Goal: Transaction & Acquisition: Purchase product/service

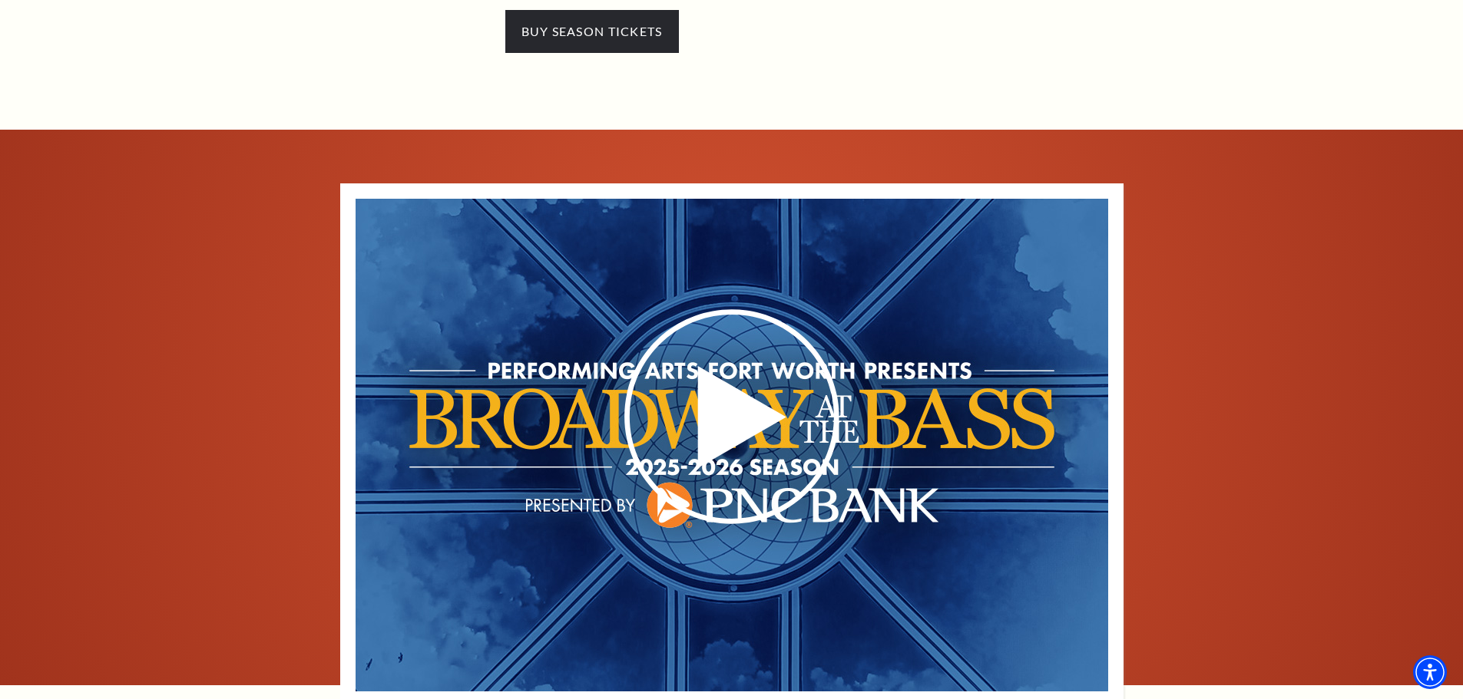
scroll to position [614, 0]
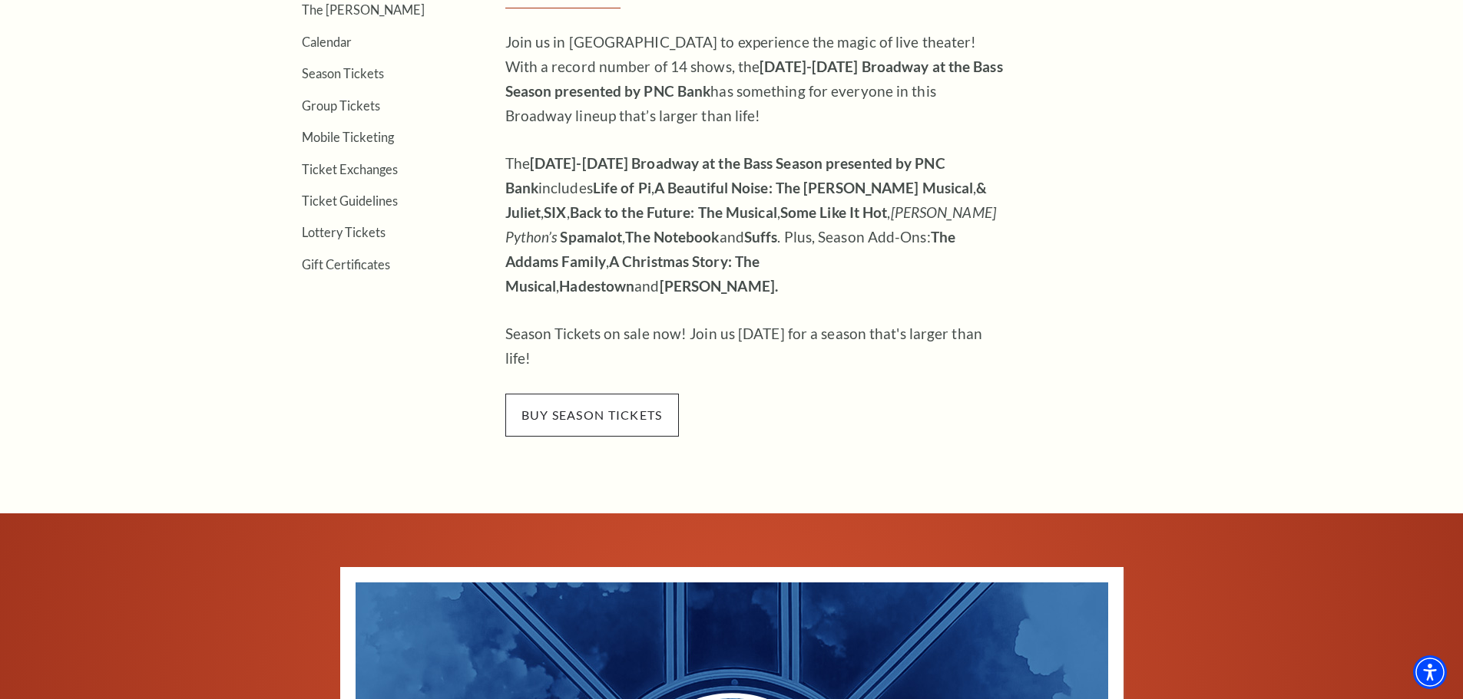
click at [594, 394] on span "buy season tickets" at bounding box center [592, 415] width 174 height 43
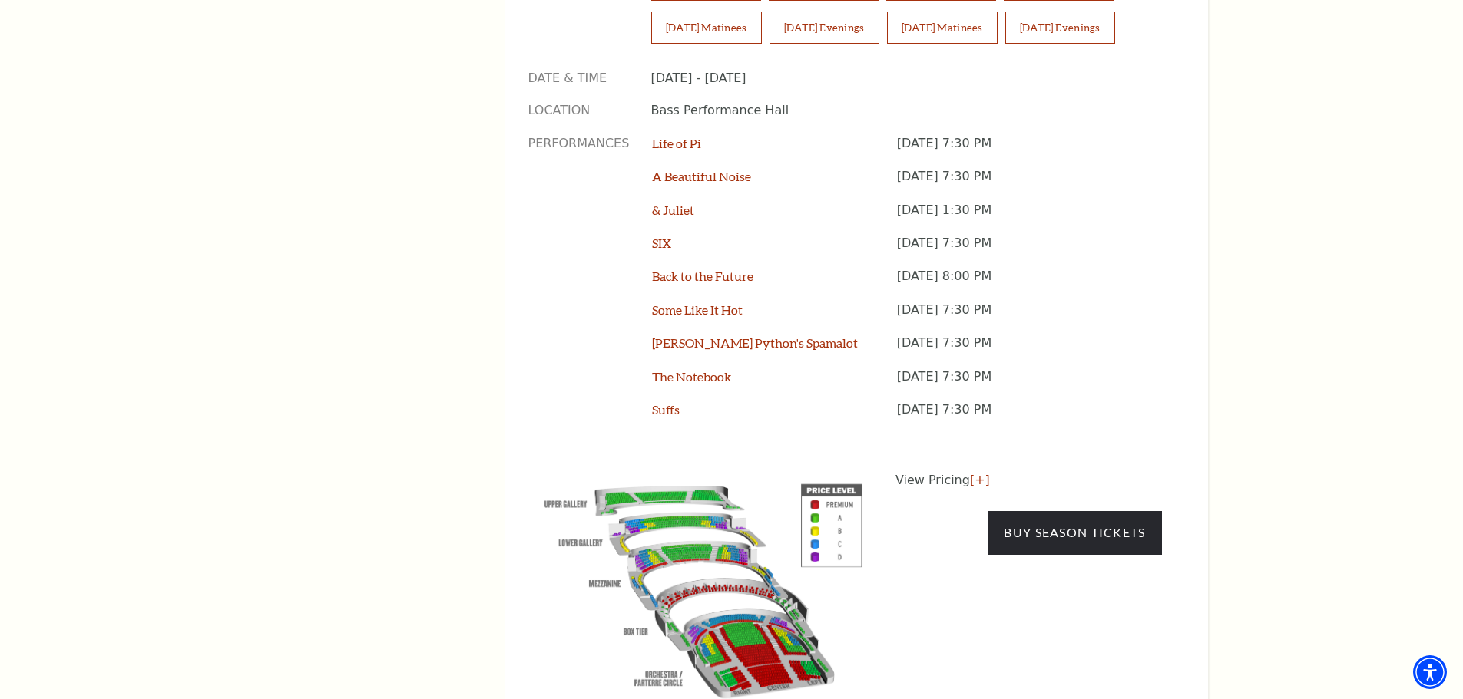
scroll to position [1382, 0]
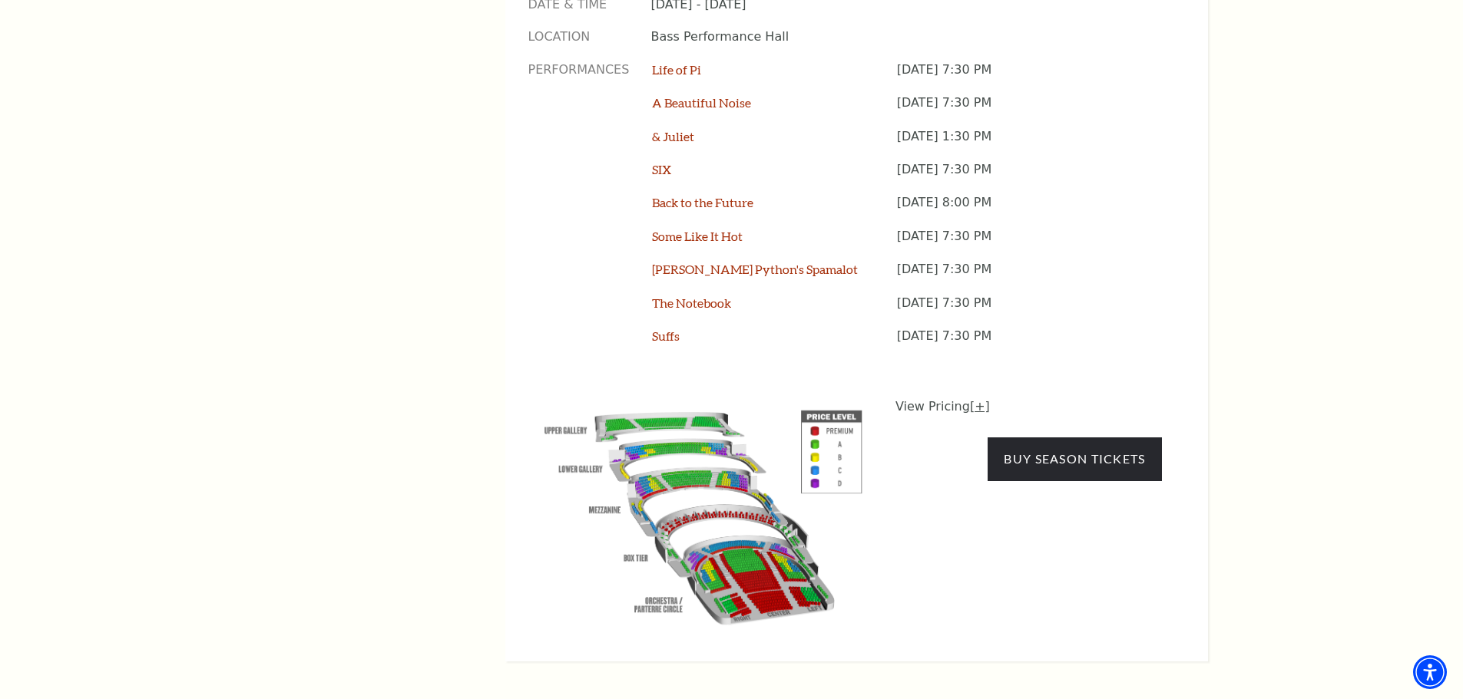
click at [974, 399] on link "[+]" at bounding box center [980, 406] width 20 height 15
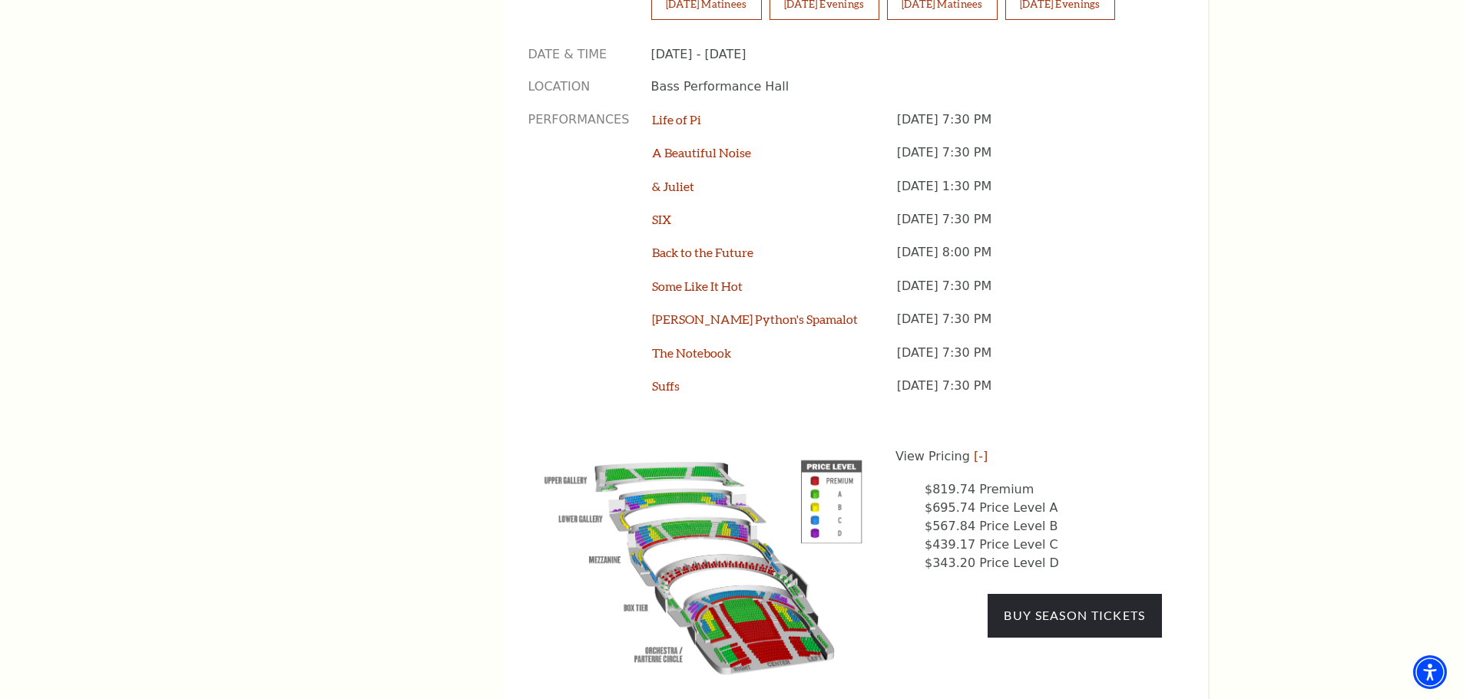
scroll to position [1305, 0]
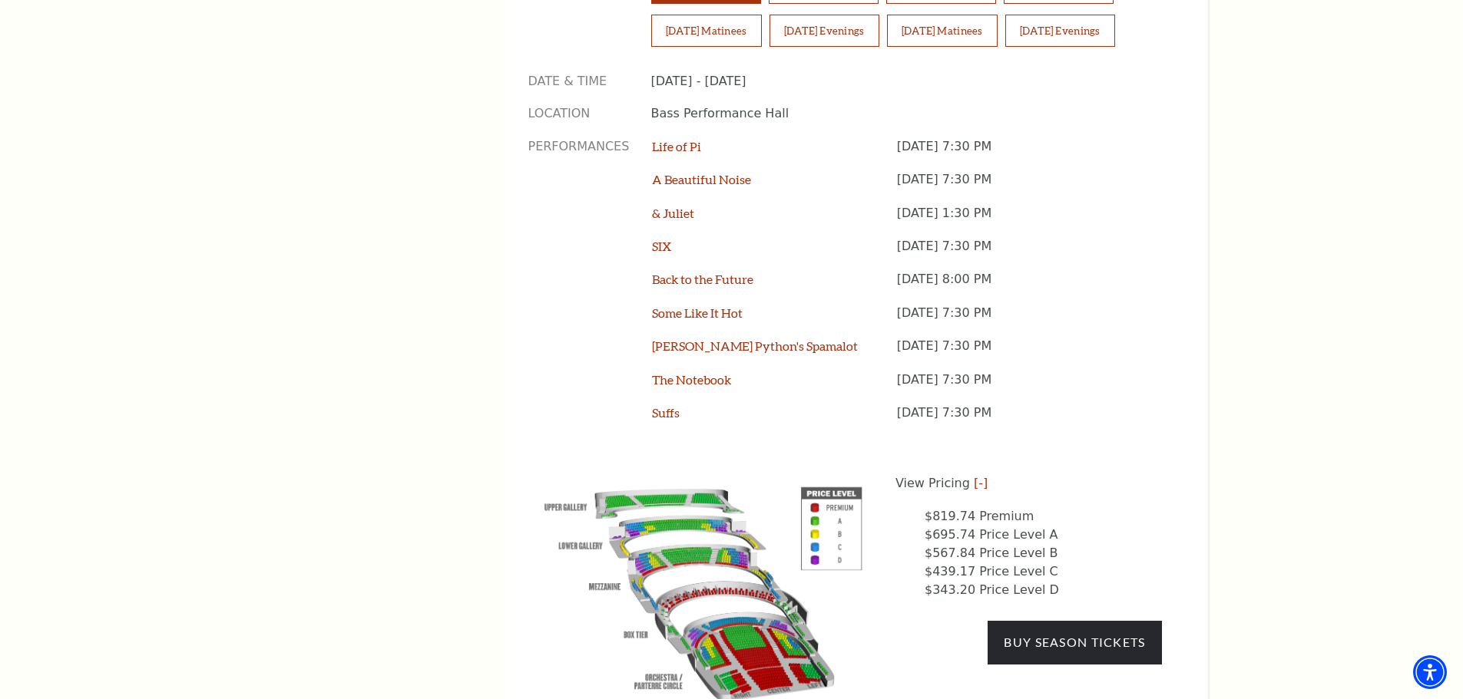
click at [802, 570] on img at bounding box center [703, 591] width 350 height 233
click at [670, 557] on img at bounding box center [703, 591] width 350 height 233
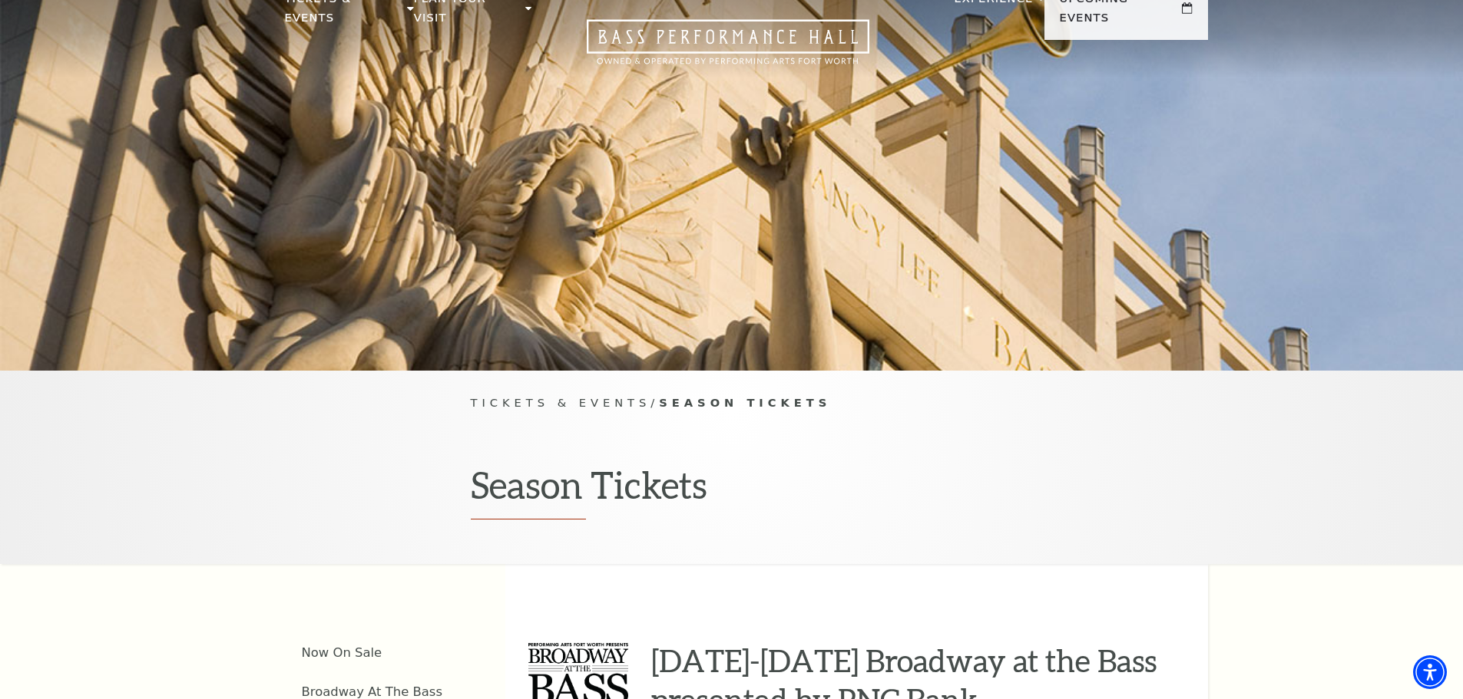
scroll to position [0, 0]
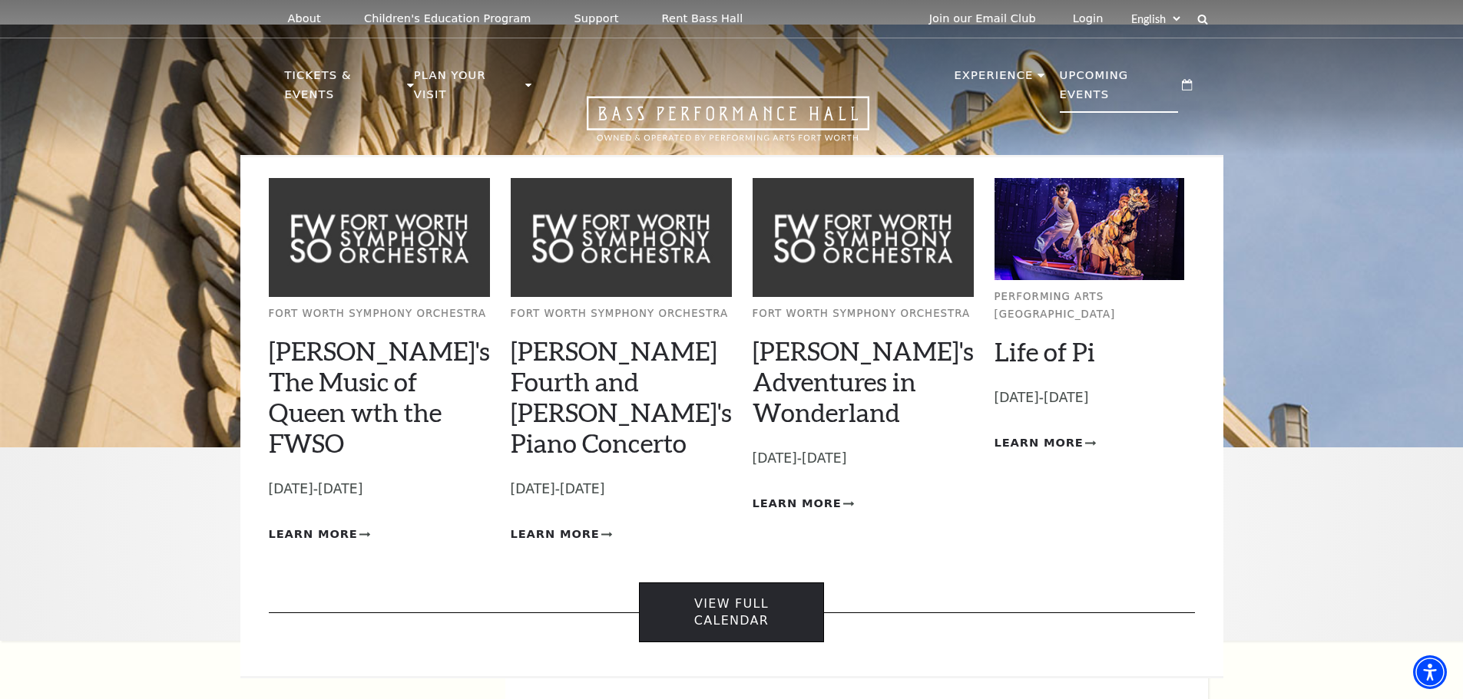
click at [732, 583] on link "View Full Calendar" at bounding box center [731, 613] width 185 height 61
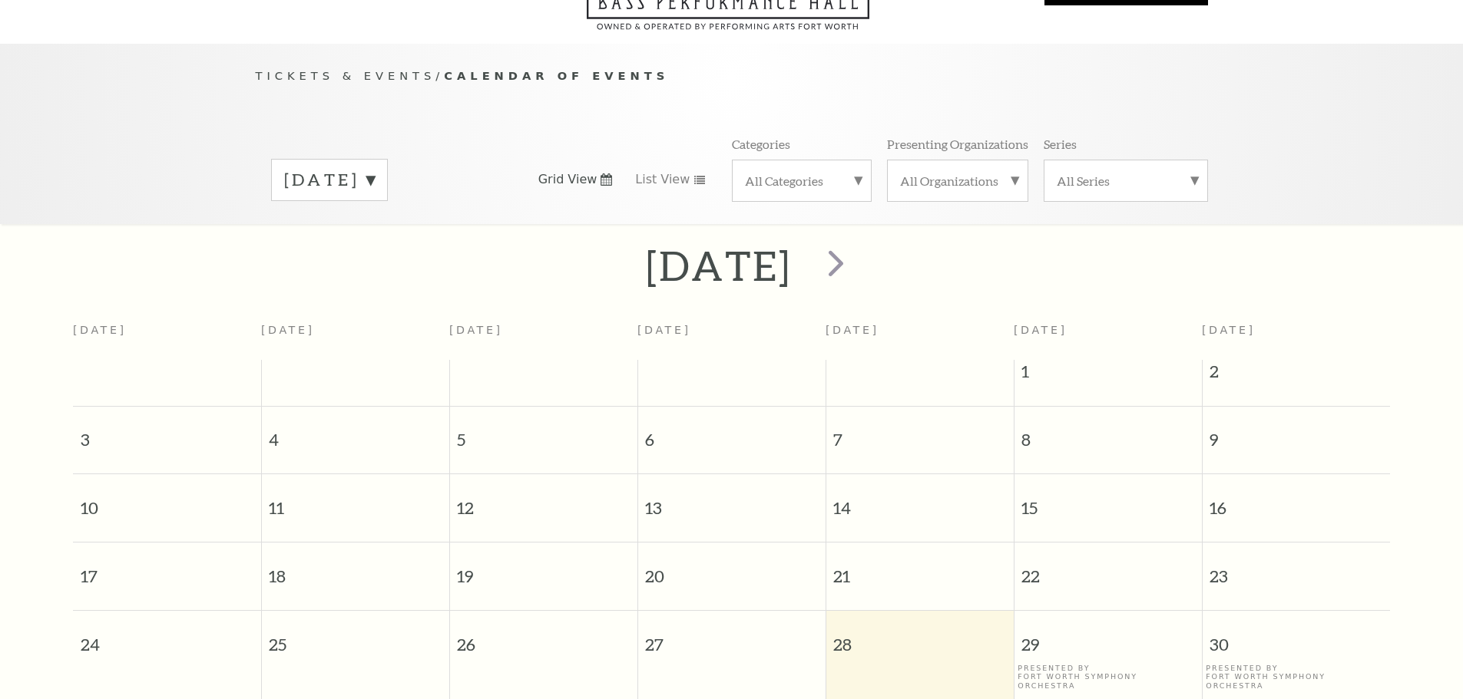
scroll to position [136, 0]
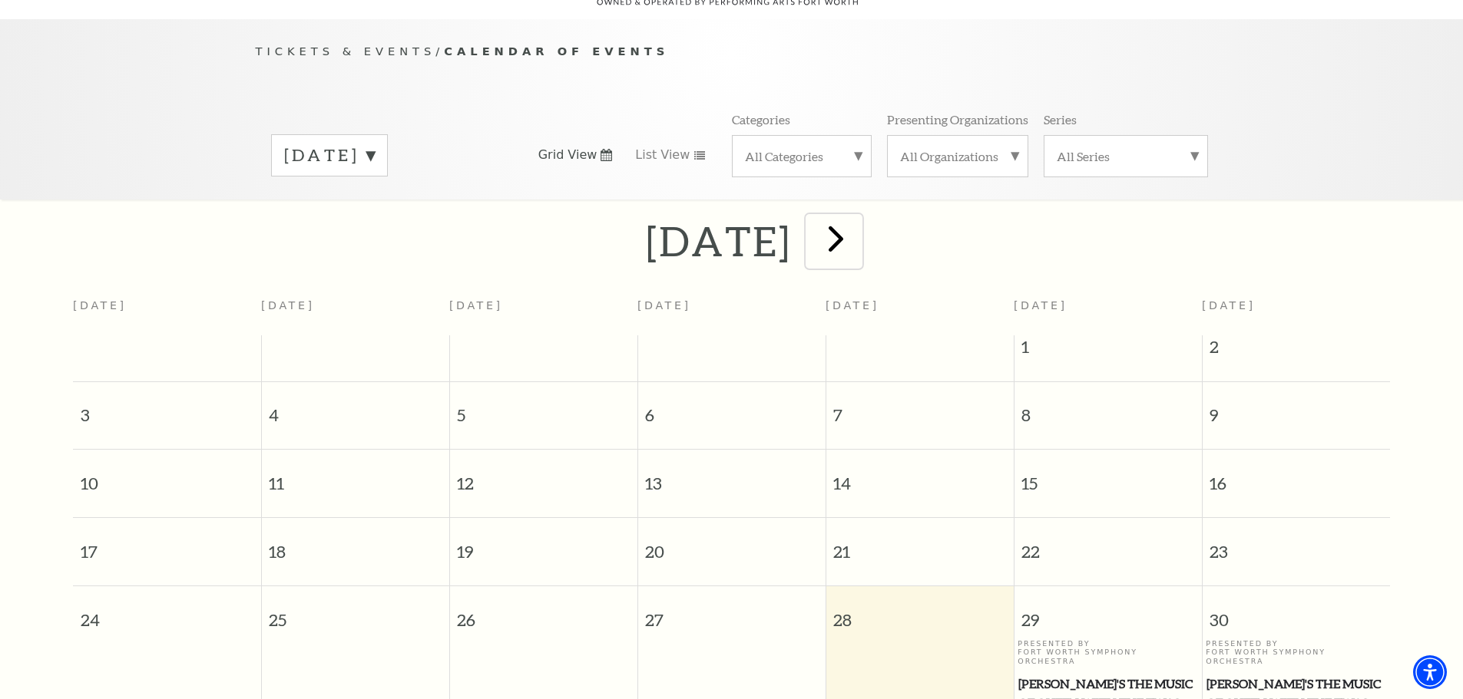
drag, startPoint x: 908, startPoint y: 212, endPoint x: 901, endPoint y: 214, distance: 8.0
click at [858, 217] on span "next" at bounding box center [836, 239] width 44 height 44
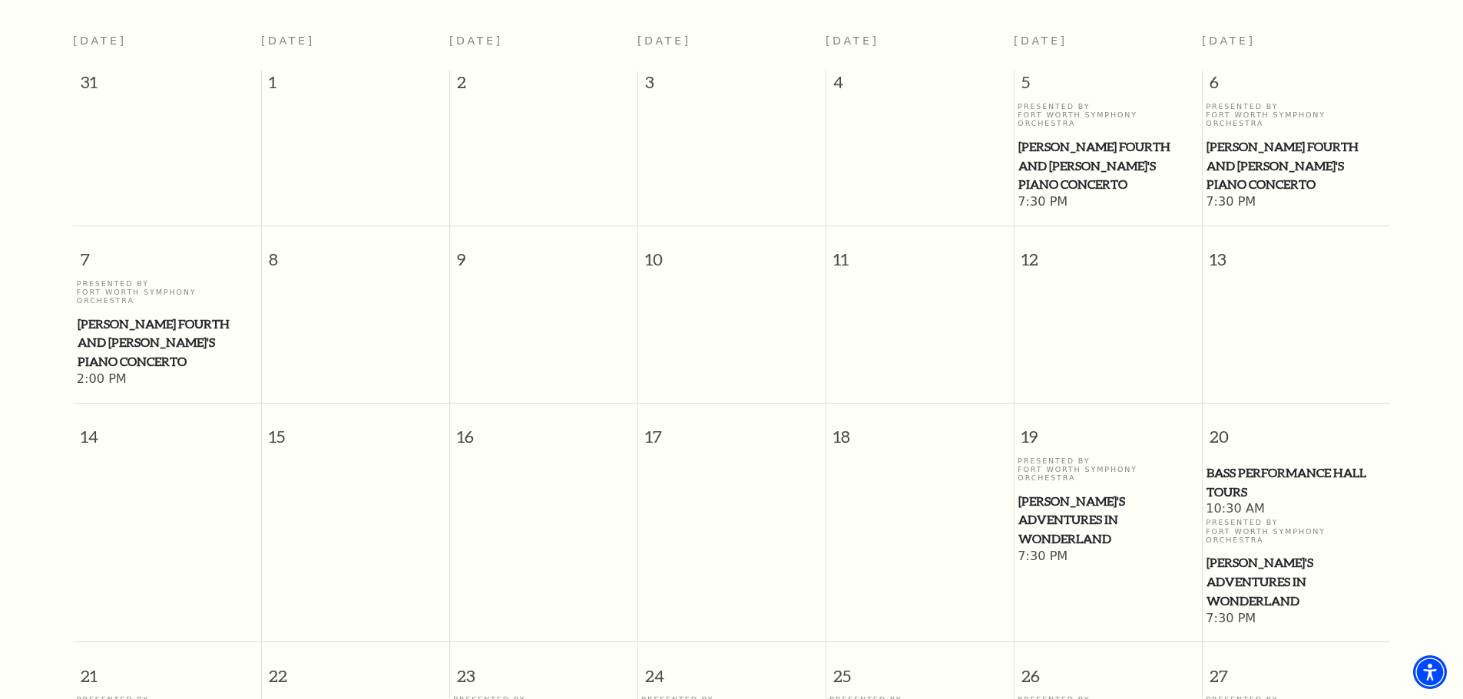
scroll to position [213, 0]
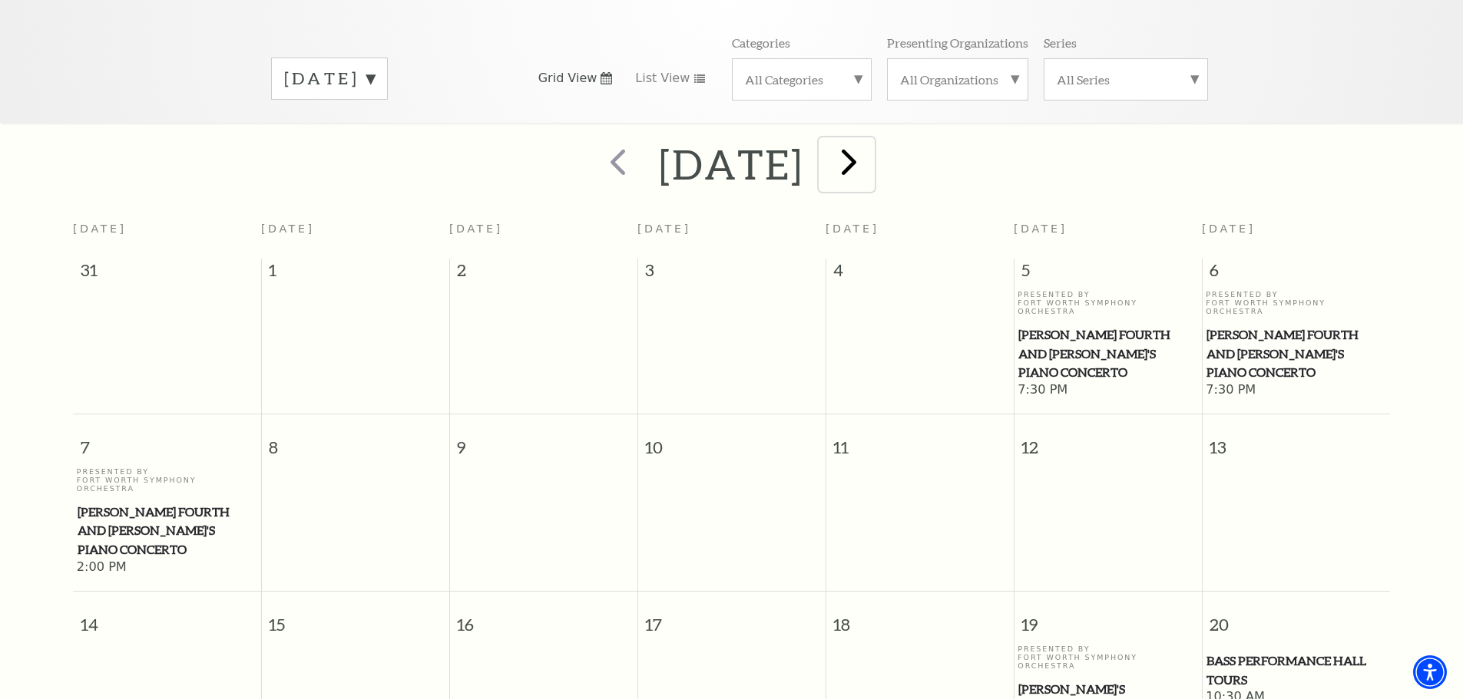
click at [871, 149] on span "next" at bounding box center [849, 162] width 44 height 44
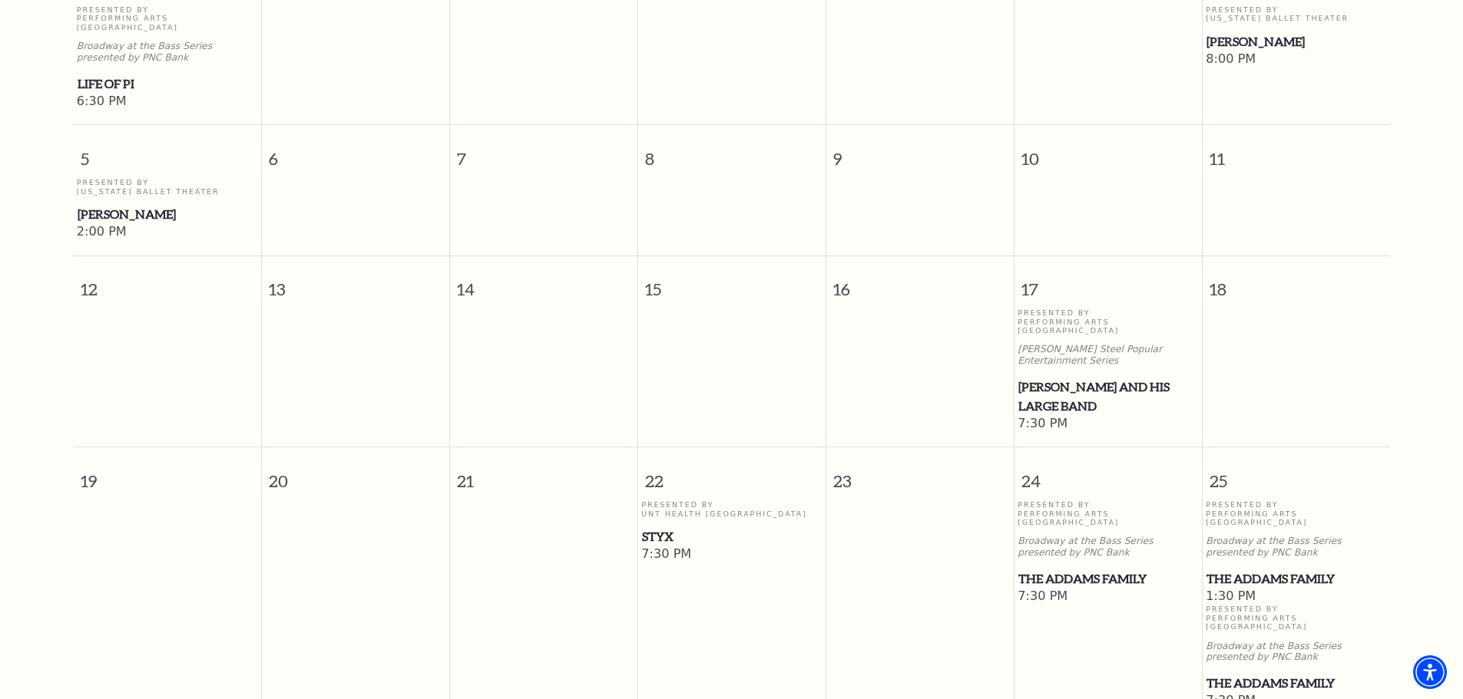
scroll to position [597, 0]
